Goal: Task Accomplishment & Management: Manage account settings

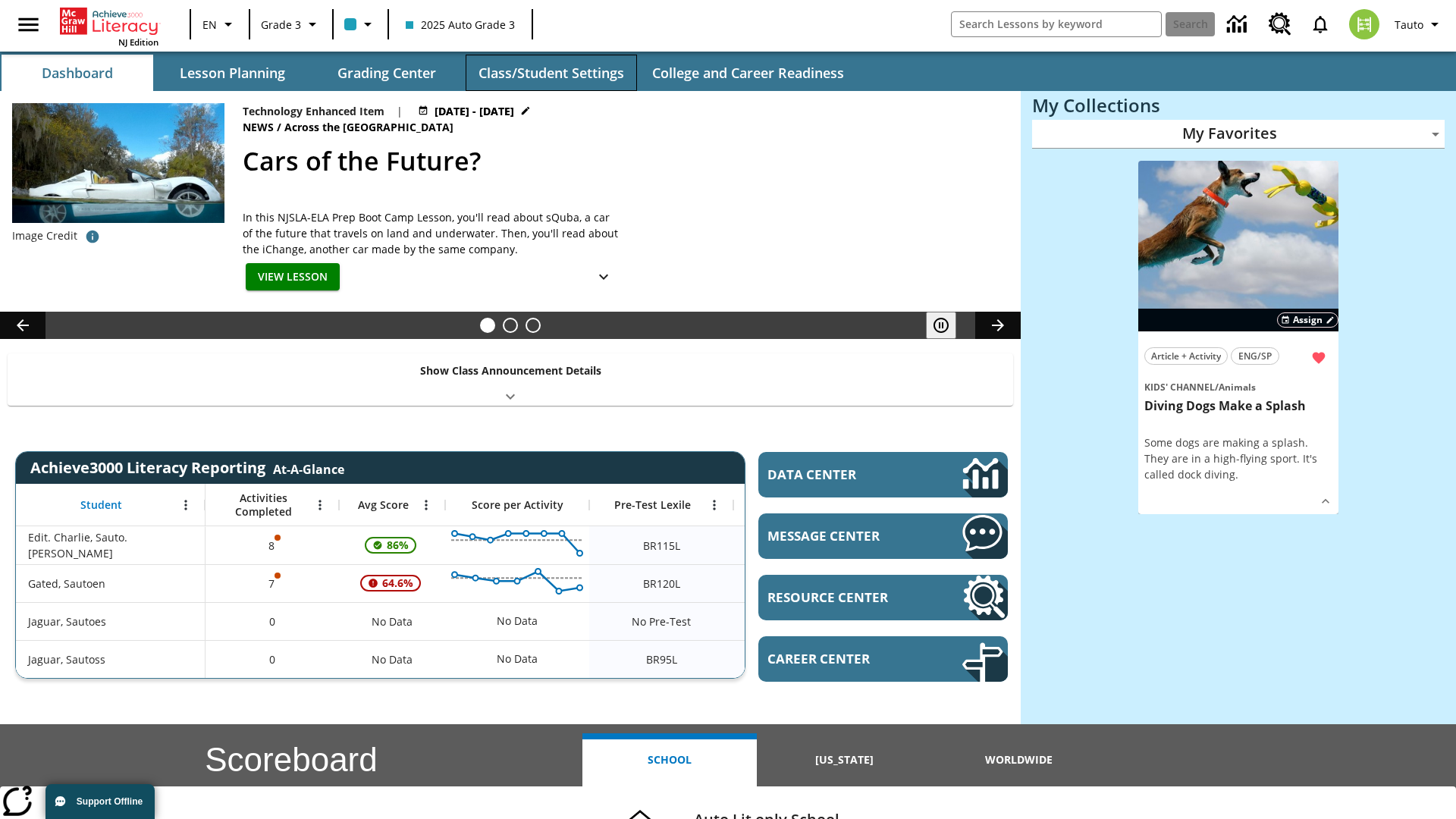
click at [550, 73] on button "Class/Student Settings" at bounding box center [550, 72] width 171 height 37
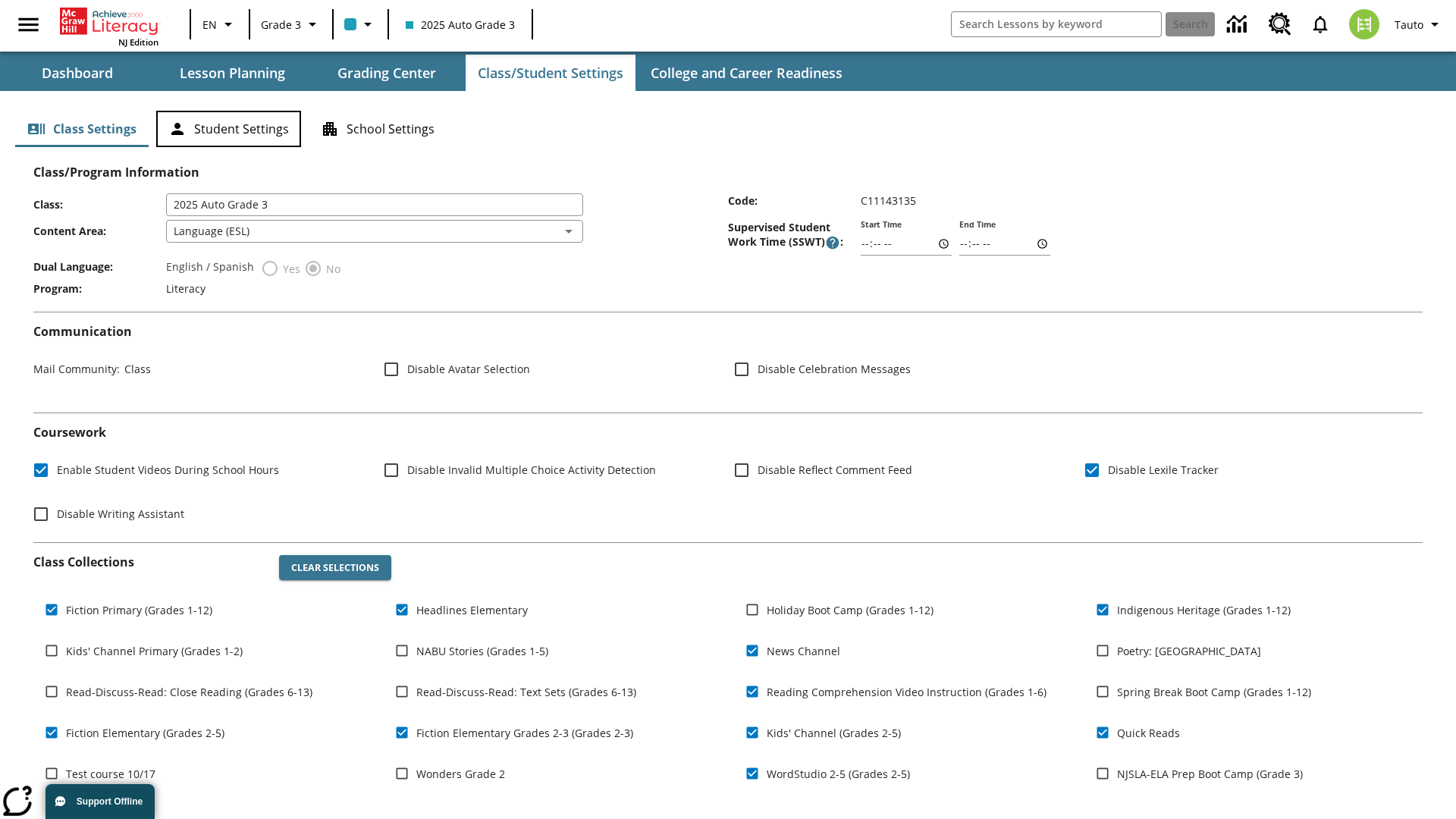
click at [228, 128] on button "Student Settings" at bounding box center [228, 128] width 145 height 37
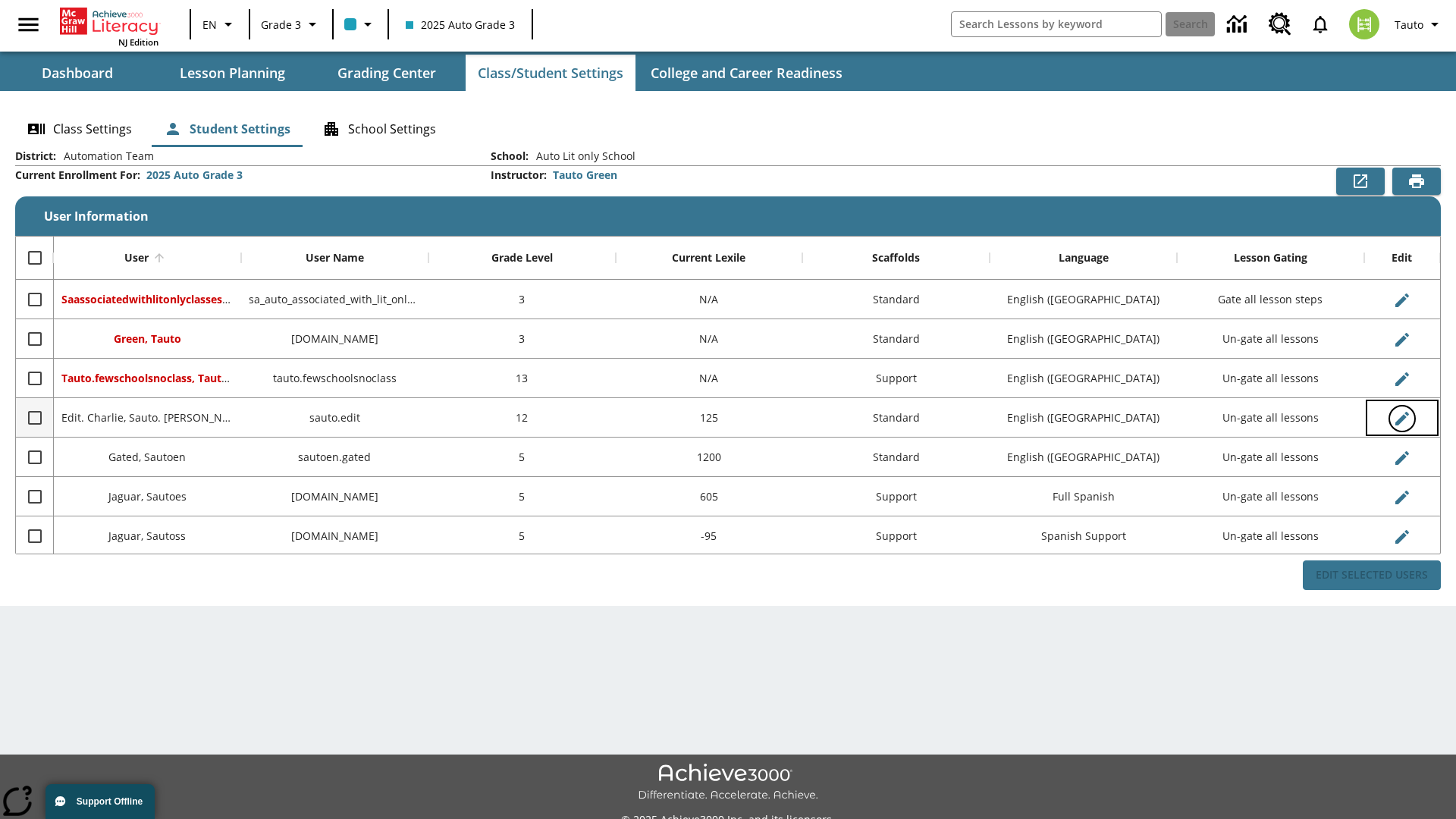
click at [1402, 418] on icon "Edit User" at bounding box center [1402, 419] width 14 height 14
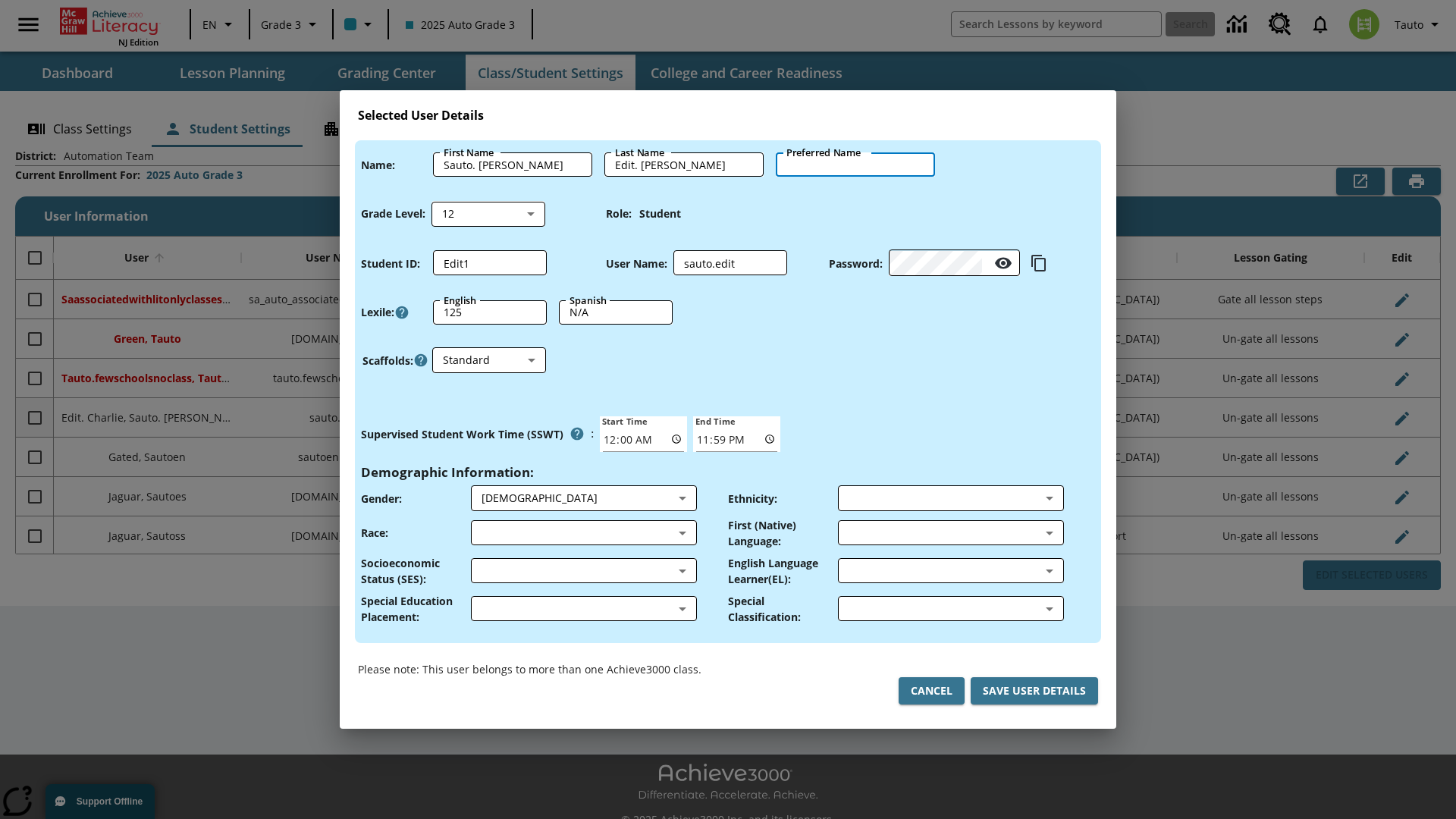
type input "[PERSON_NAME]"
click at [931, 691] on button "Cancel" at bounding box center [931, 692] width 66 height 28
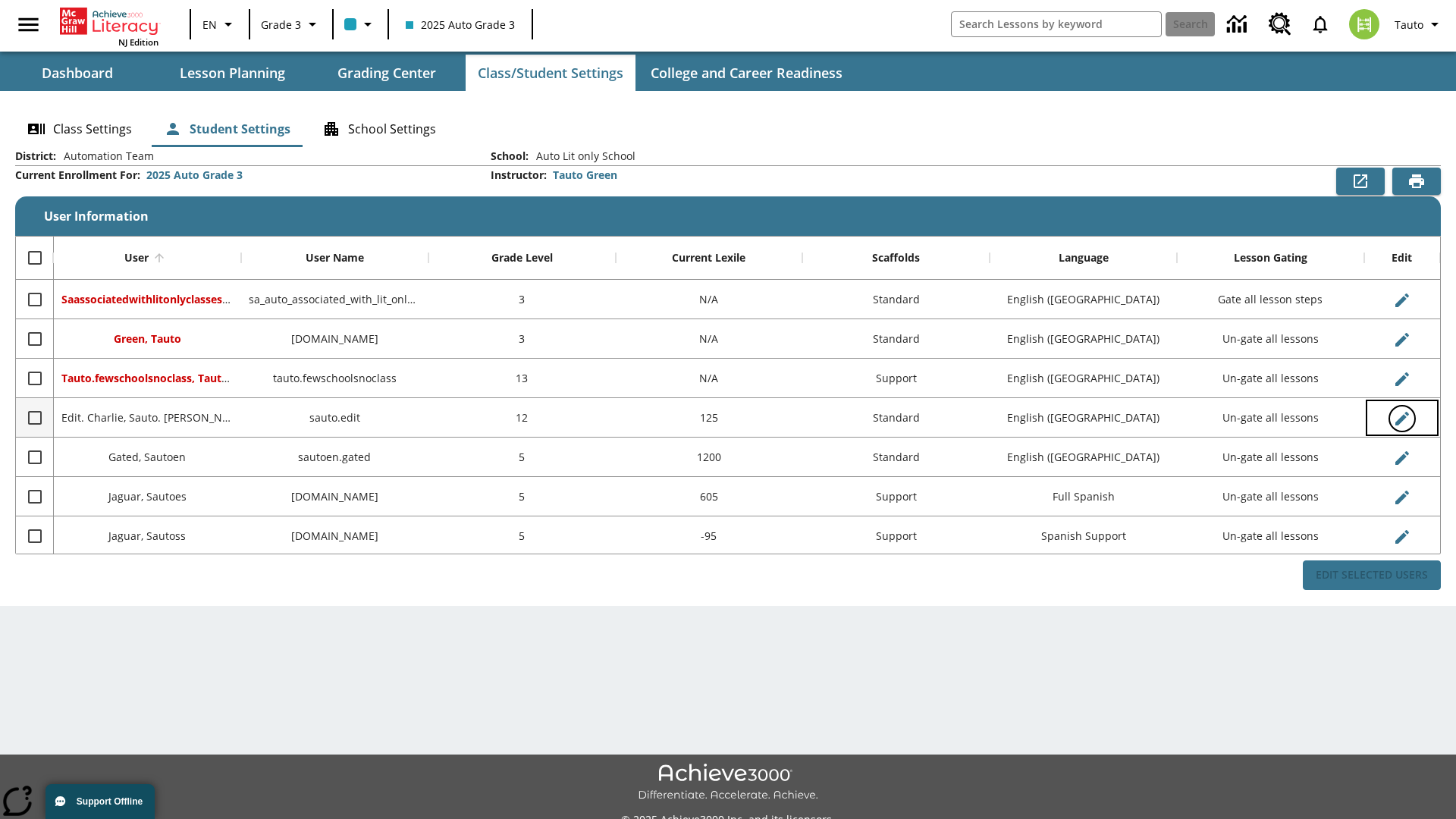
click at [1402, 418] on icon "Edit User" at bounding box center [1402, 419] width 14 height 14
